Goal: Task Accomplishment & Management: Complete application form

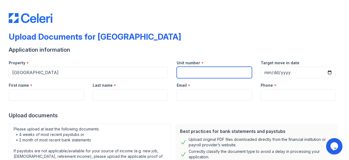
click at [207, 76] on input "Unit number" at bounding box center [214, 72] width 75 height 11
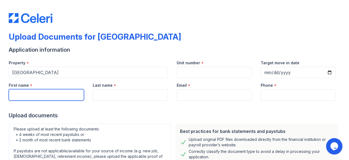
click at [58, 94] on input "First name" at bounding box center [46, 94] width 75 height 11
type input "[PERSON_NAME]"
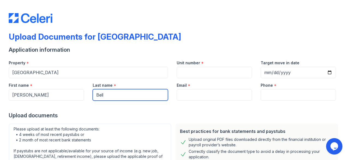
type input "Bell"
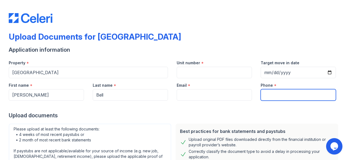
click at [274, 100] on input "Phone" at bounding box center [298, 94] width 75 height 11
type input "3145718759"
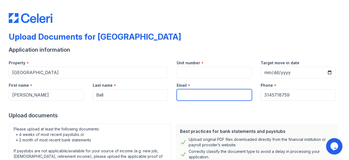
click at [202, 89] on input "Email" at bounding box center [214, 94] width 75 height 11
type input "[EMAIL_ADDRESS][DOMAIN_NAME]"
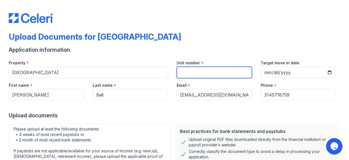
click at [207, 72] on input "Unit number" at bounding box center [214, 72] width 75 height 11
type input "446I"
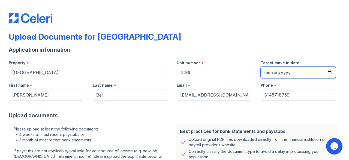
click at [281, 69] on input "Target move in date" at bounding box center [298, 72] width 75 height 11
click at [327, 71] on input "Target move in date" at bounding box center [298, 72] width 75 height 11
type input "[DATE]"
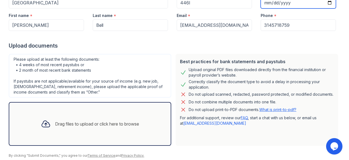
scroll to position [89, 0]
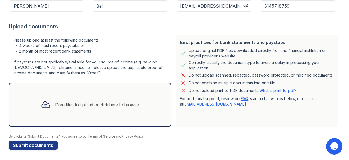
click at [101, 102] on div "Drag files to upload or click here to browse" at bounding box center [97, 104] width 84 height 7
click at [267, 93] on link "What is print-to-pdf?" at bounding box center [278, 90] width 37 height 5
click at [79, 101] on div "Drag files to upload or click here to browse" at bounding box center [97, 104] width 84 height 7
